Goal: Task Accomplishment & Management: Complete application form

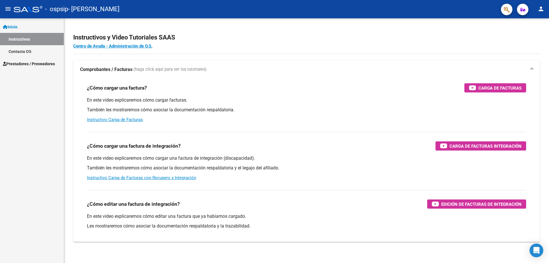
click at [27, 61] on span "Prestadores / Proveedores" at bounding box center [29, 64] width 52 height 6
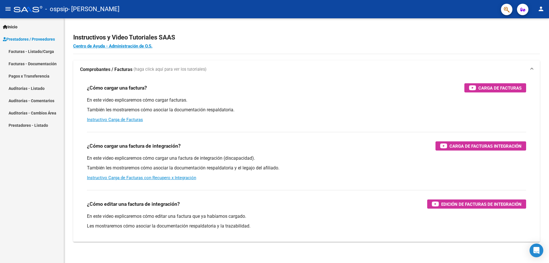
click at [37, 53] on link "Facturas - Listado/Carga" at bounding box center [32, 51] width 64 height 12
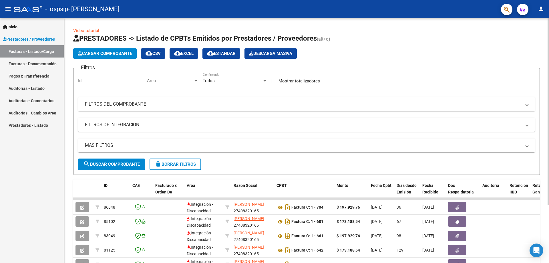
click at [124, 53] on span "Cargar Comprobante" at bounding box center [105, 53] width 54 height 5
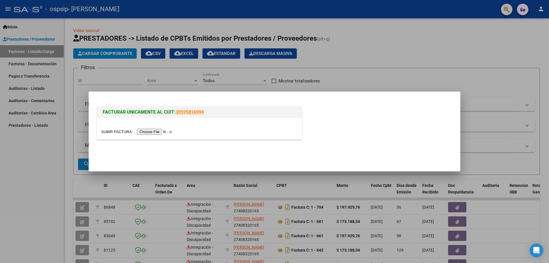
click at [166, 131] on input "file" at bounding box center [137, 132] width 72 height 6
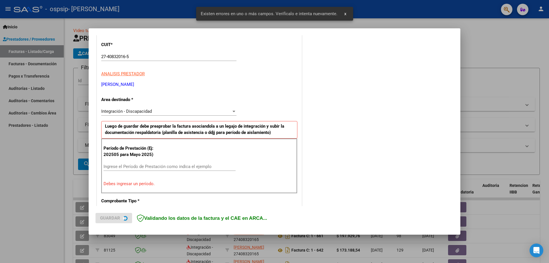
scroll to position [103, 0]
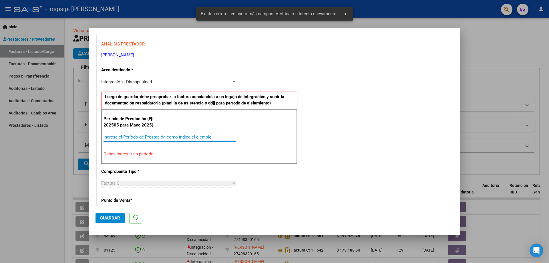
click at [148, 134] on input "Ingrese el Período de Prestación como indica el ejemplo" at bounding box center [169, 136] width 132 height 5
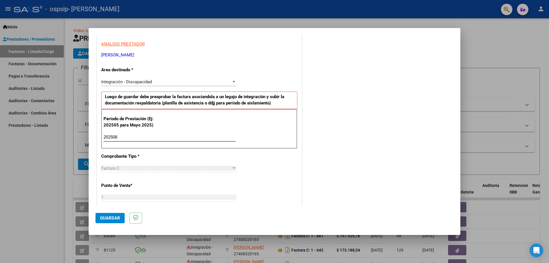
type input "202508"
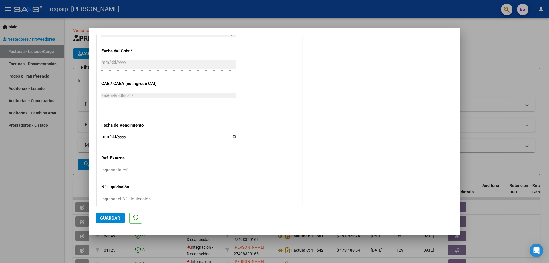
scroll to position [332, 0]
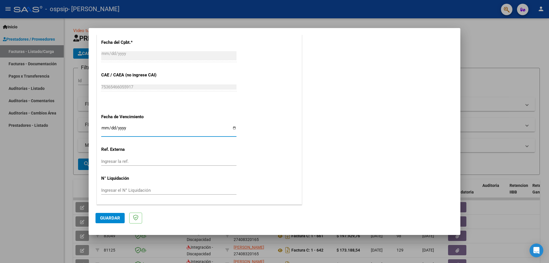
click at [231, 129] on input "Ingresar la fecha" at bounding box center [168, 129] width 135 height 9
click at [230, 127] on input "Ingresar la fecha" at bounding box center [168, 129] width 135 height 9
type input "[DATE]"
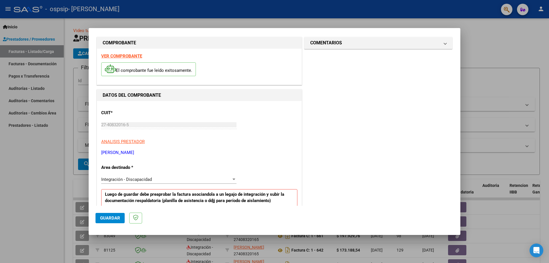
scroll to position [0, 0]
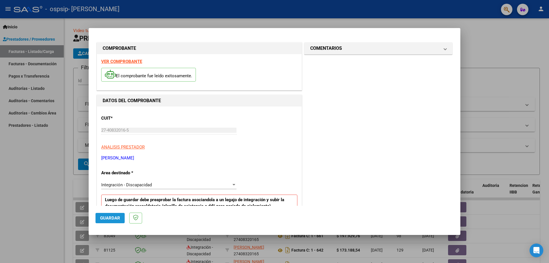
click at [102, 219] on span "Guardar" at bounding box center [110, 217] width 20 height 5
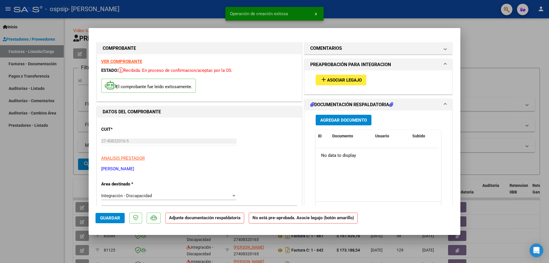
click at [346, 116] on button "Agregar Documento" at bounding box center [343, 120] width 56 height 11
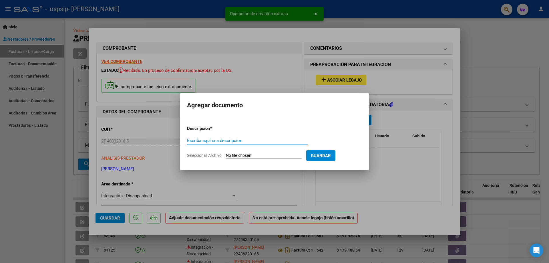
click at [229, 140] on input "Escriba aquí una descripcion" at bounding box center [247, 140] width 121 height 5
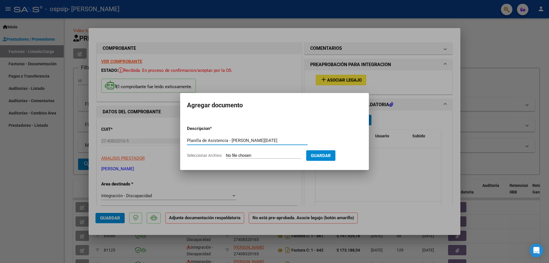
type input "Planilla de Asistencia - [PERSON_NAME][DATE]"
click at [230, 157] on input "Seleccionar Archivo" at bounding box center [264, 155] width 76 height 5
type input "C:\fakepath\P Asis [PERSON_NAME] [DATE].pdf"
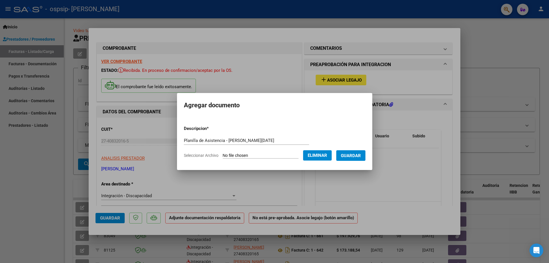
click at [248, 139] on input "Planilla de Asistencia - [PERSON_NAME][DATE]" at bounding box center [246, 140] width 125 height 5
click at [259, 140] on input "Planilla de Asistencia - [PERSON_NAME][DATE]" at bounding box center [246, 140] width 125 height 5
click at [279, 140] on input "Planilla de Asistencia - [PERSON_NAME][DATE]" at bounding box center [246, 140] width 125 height 5
click at [242, 142] on input "Planilla de Asistencia - [PERSON_NAME][DATE]" at bounding box center [246, 140] width 125 height 5
type input "Planilla de Asistencia - [PERSON_NAME][DATE]"
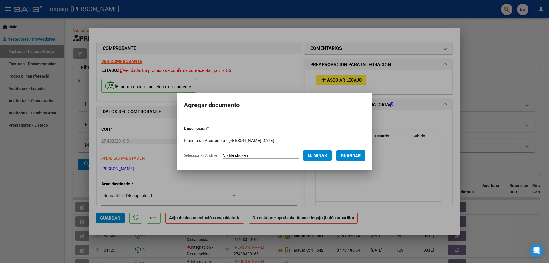
click at [355, 155] on span "Guardar" at bounding box center [351, 155] width 20 height 5
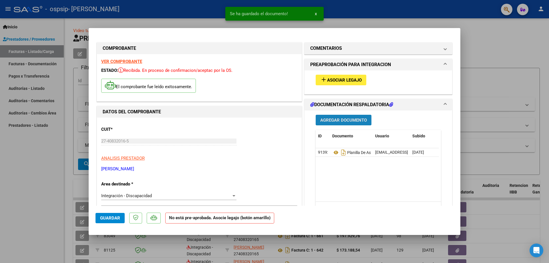
click at [346, 122] on span "Agregar Documento" at bounding box center [343, 119] width 47 height 5
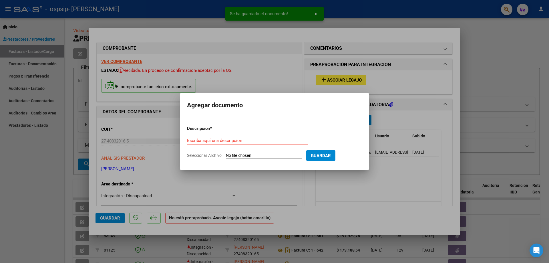
click at [247, 156] on input "Seleccionar Archivo" at bounding box center [264, 155] width 76 height 5
type input "C:\fakepath\Autorizacion [PERSON_NAME] 2025.jpg"
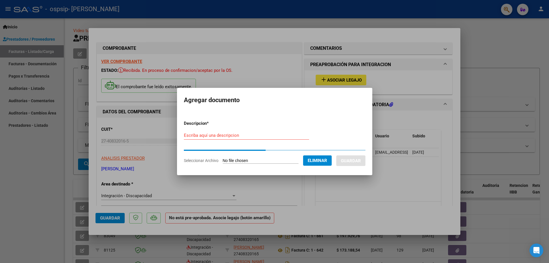
click at [223, 135] on form "Descripcion * Escriba aquí una descripcion Seleccionar Archivo Eliminar Guardar" at bounding box center [274, 142] width 181 height 52
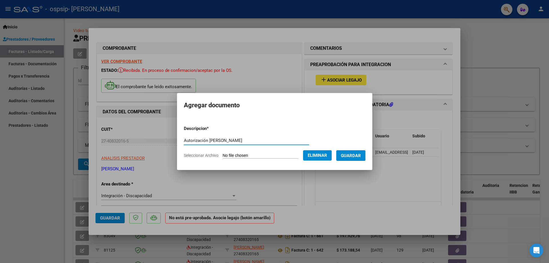
type input "Autorización [PERSON_NAME]"
click at [345, 157] on button "Guardar" at bounding box center [350, 155] width 29 height 11
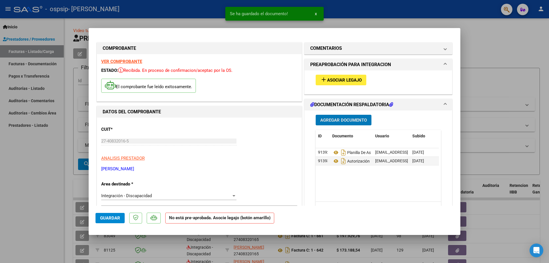
click at [113, 217] on span "Guardar" at bounding box center [110, 217] width 20 height 5
click at [474, 37] on div at bounding box center [274, 131] width 549 height 263
type input "$ 0,00"
